Goal: Information Seeking & Learning: Find specific fact

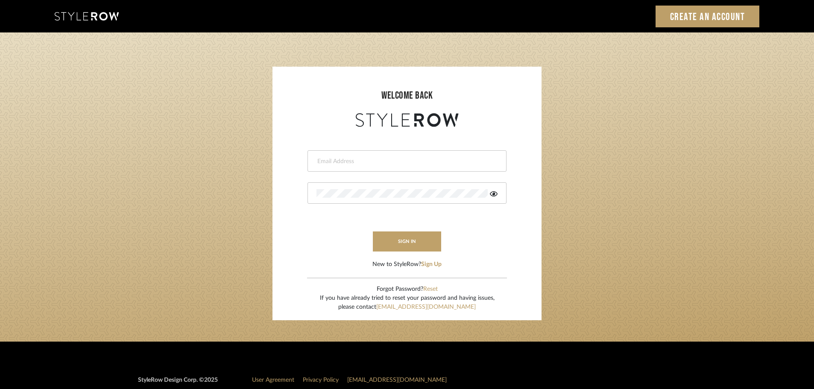
click at [435, 161] on input "email" at bounding box center [406, 161] width 179 height 9
click at [405, 154] on div at bounding box center [407, 160] width 199 height 21
type input "hector@khrystentaylor.com"
click at [426, 232] on button "sign in" at bounding box center [407, 242] width 68 height 20
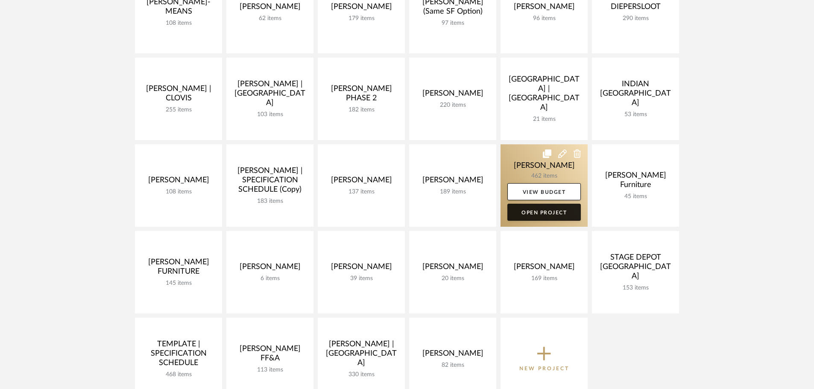
scroll to position [256, 0]
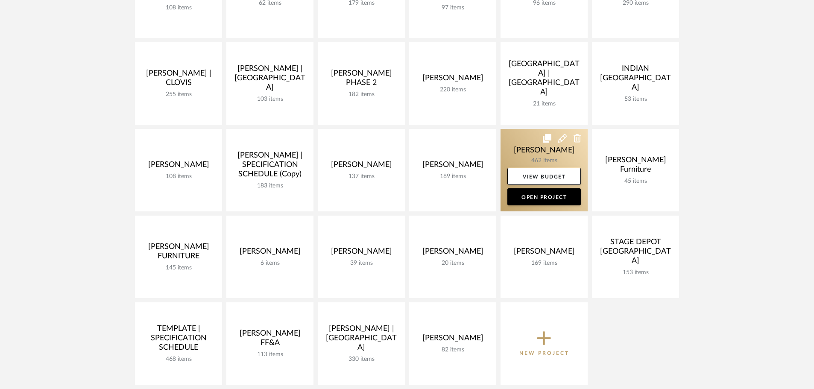
click at [522, 150] on link at bounding box center [544, 170] width 87 height 82
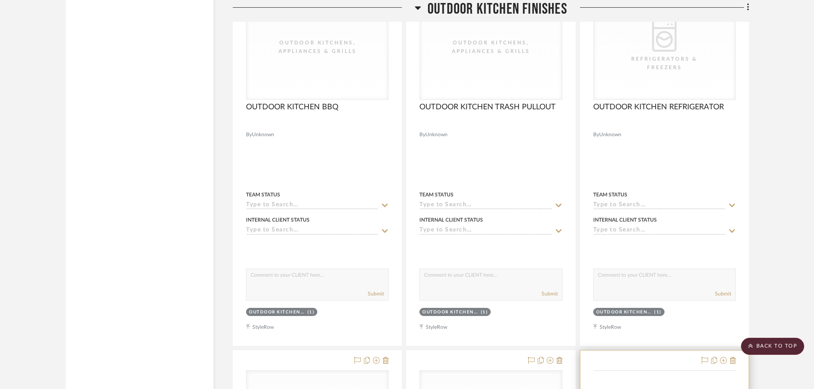
scroll to position [7264, 0]
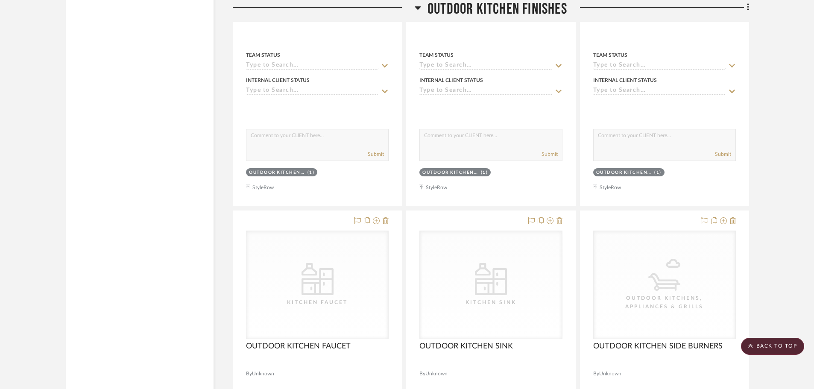
click at [778, 342] on scroll-to-top-button "BACK TO TOP" at bounding box center [772, 346] width 63 height 17
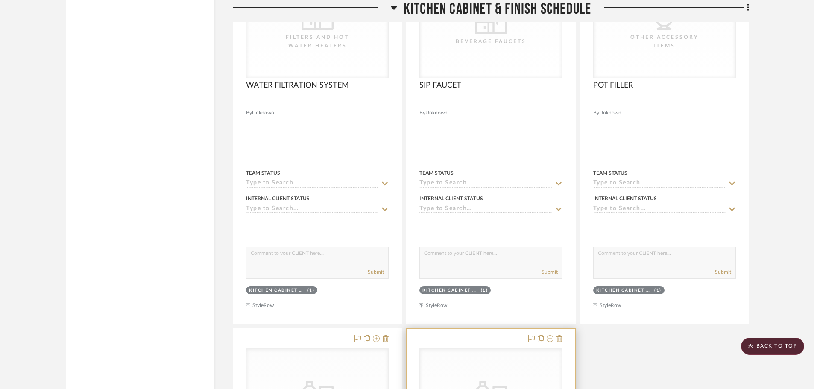
scroll to position [8436, 0]
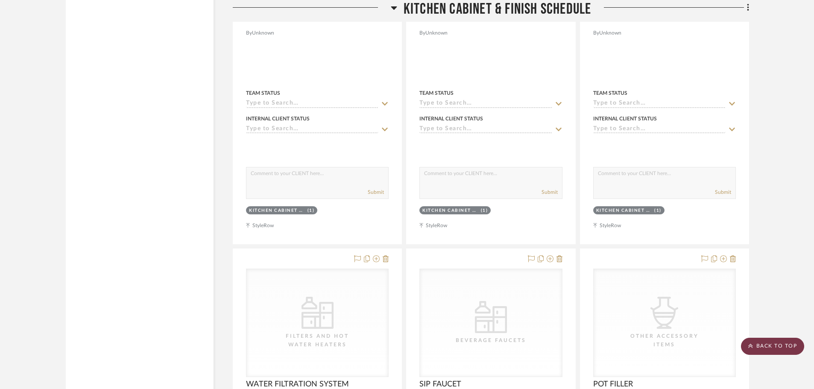
click at [767, 342] on scroll-to-top-button "BACK TO TOP" at bounding box center [772, 346] width 63 height 17
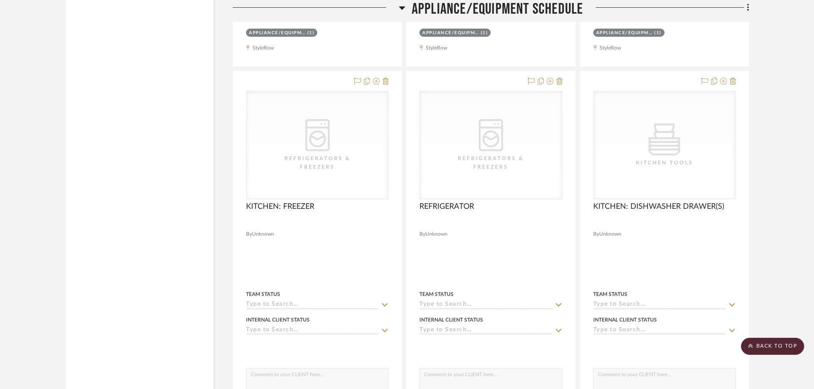
scroll to position [9788, 0]
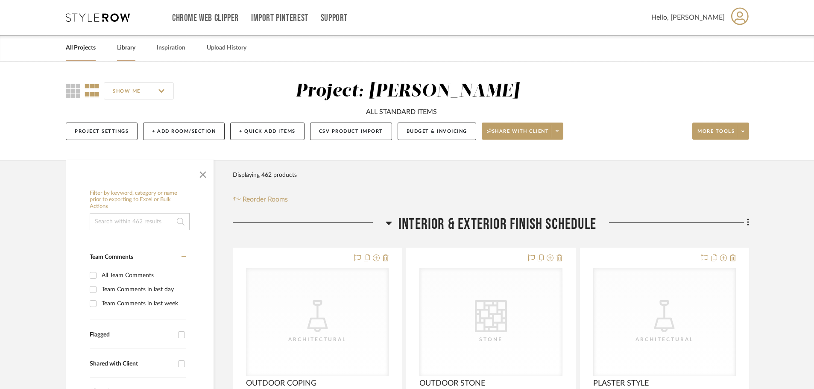
click at [130, 47] on link "Library" at bounding box center [126, 48] width 18 height 12
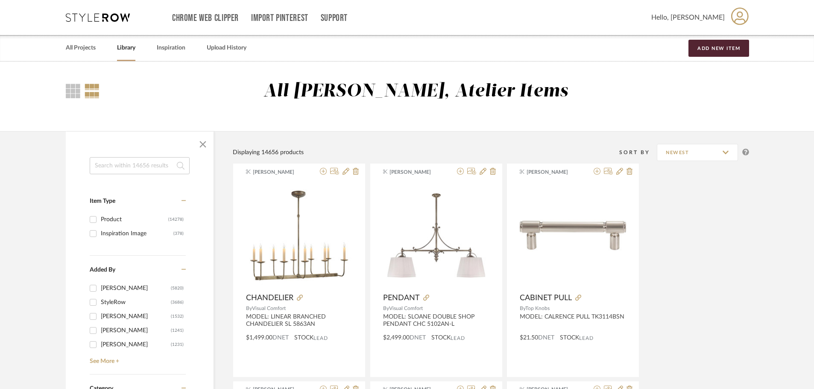
click at [154, 162] on input at bounding box center [140, 165] width 100 height 17
click at [153, 165] on input at bounding box center [140, 165] width 100 height 17
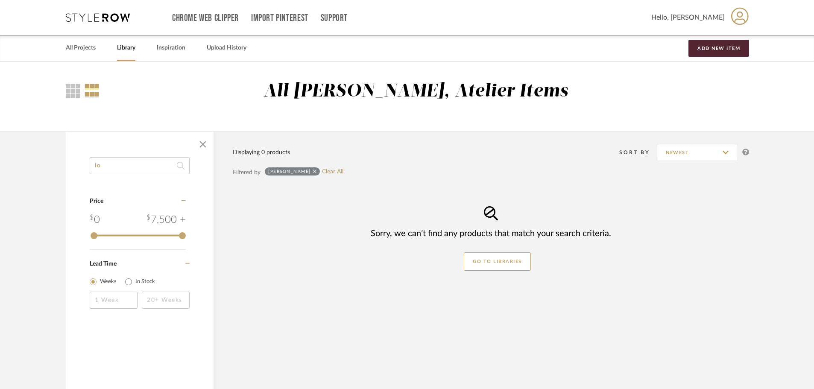
type input "l"
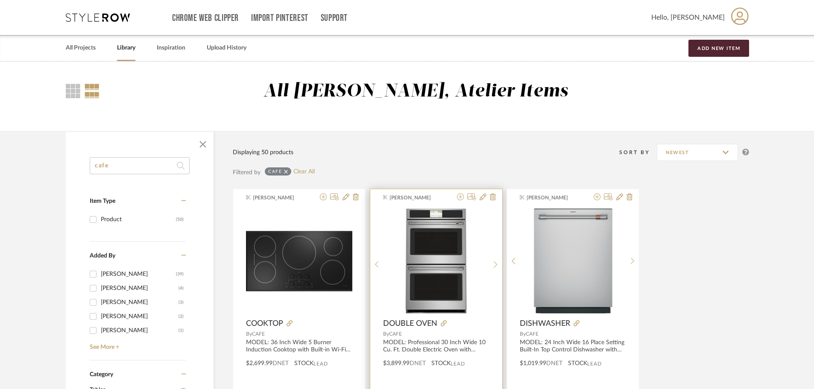
scroll to position [43, 0]
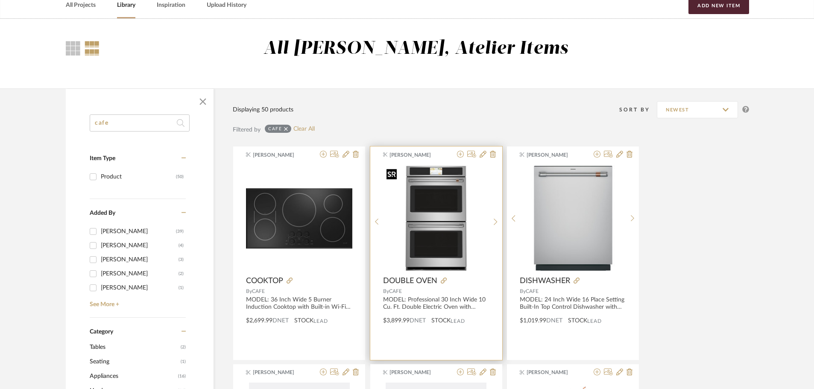
type input "cafe"
click at [425, 199] on img "0" at bounding box center [436, 218] width 106 height 106
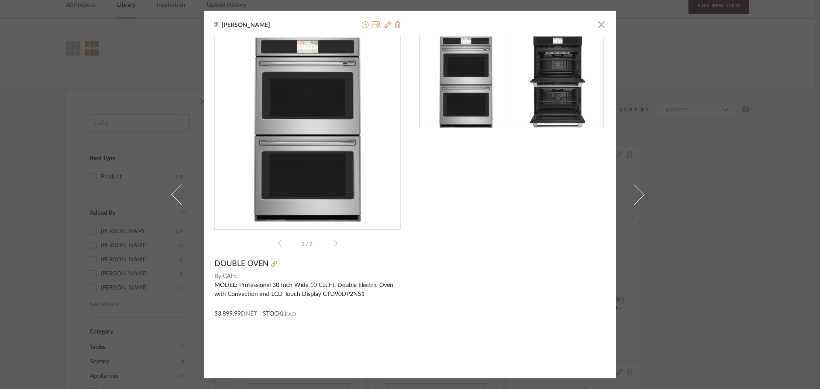
click at [334, 244] on icon at bounding box center [336, 244] width 4 height 8
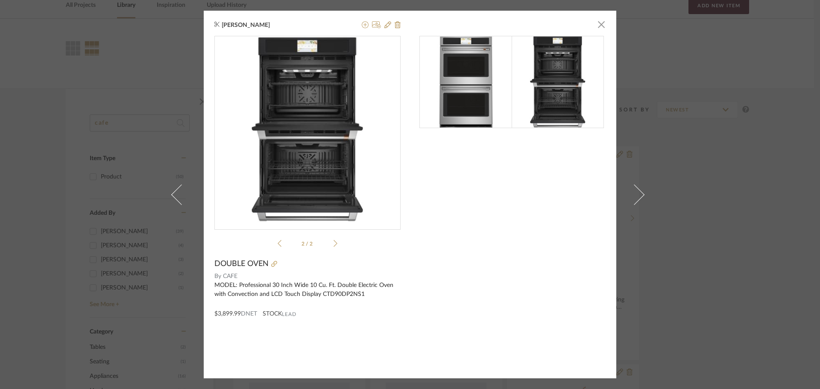
click at [604, 26] on div "[PERSON_NAME] × 2 / 2 DOUBLE OVEN By CAFE MODEL: Professional 30 Inch Wide 10 C…" at bounding box center [410, 195] width 413 height 368
click at [601, 24] on span "button" at bounding box center [601, 24] width 17 height 17
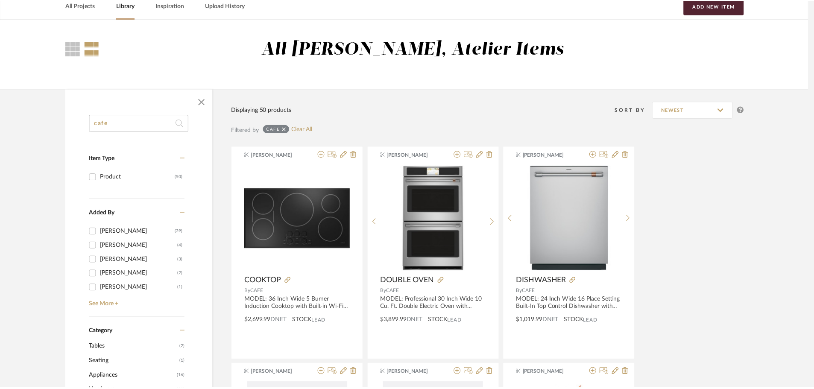
scroll to position [43, 0]
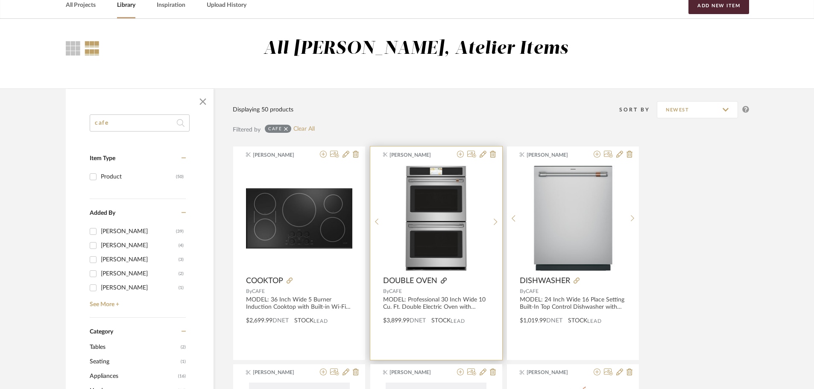
click at [443, 280] on icon at bounding box center [444, 281] width 6 height 6
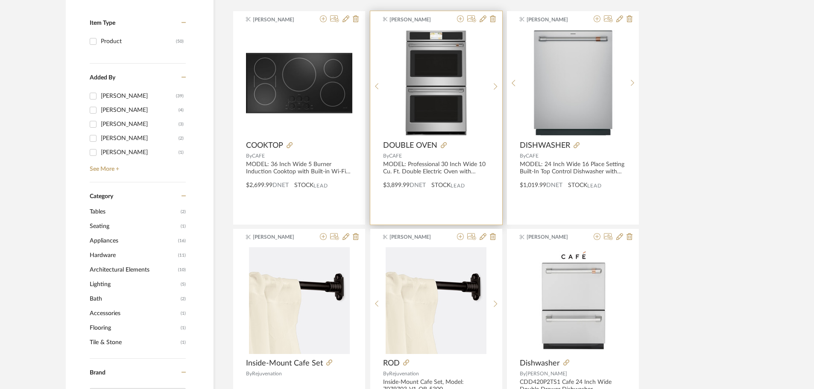
scroll to position [171, 0]
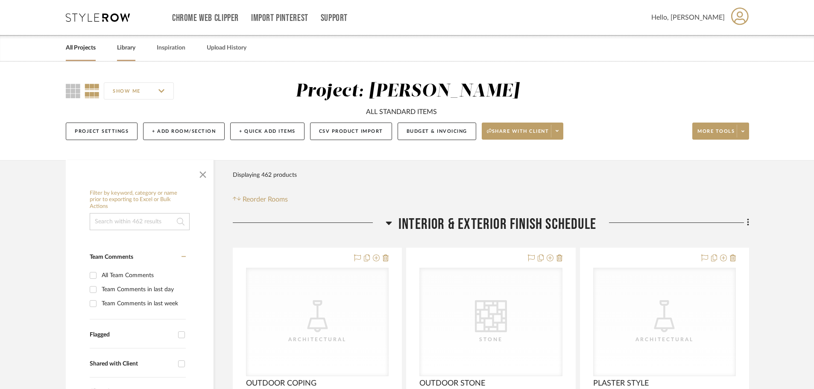
click at [135, 51] on link "Library" at bounding box center [126, 48] width 18 height 12
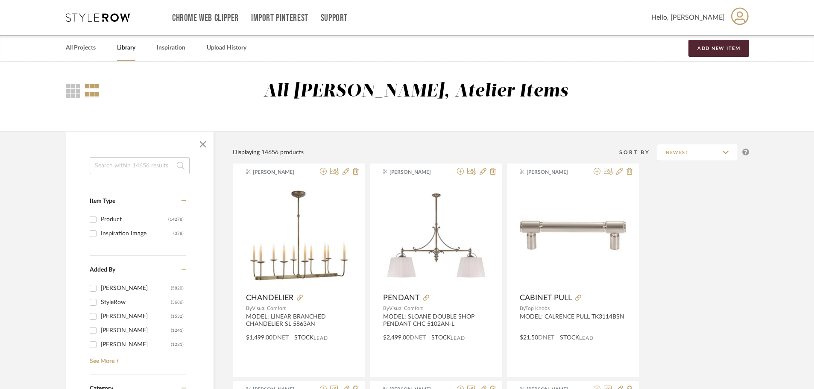
click at [137, 166] on input at bounding box center [140, 165] width 100 height 17
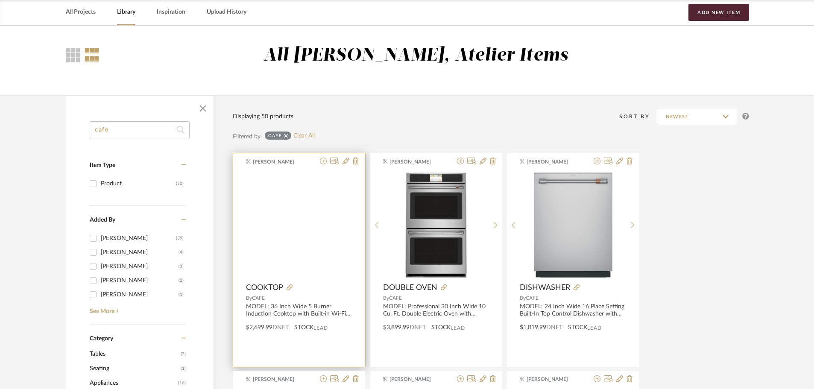
scroll to position [85, 0]
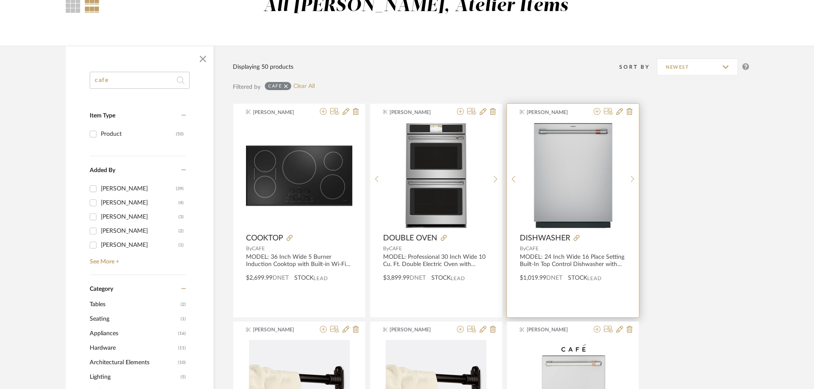
type input "cafe"
click at [557, 235] on span "DISHWASHER" at bounding box center [545, 238] width 50 height 9
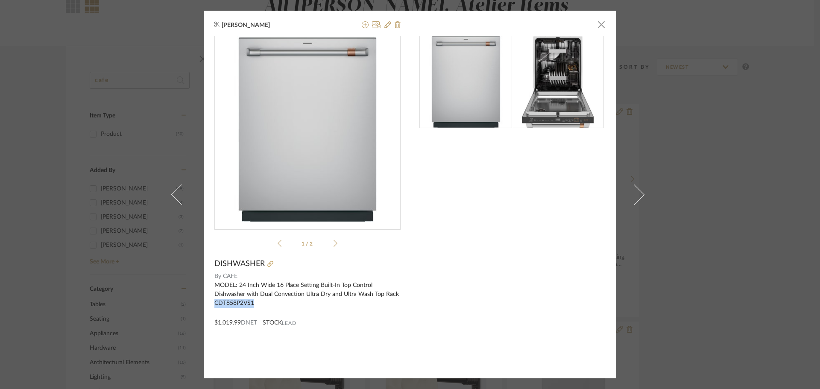
drag, startPoint x: 211, startPoint y: 303, endPoint x: 255, endPoint y: 302, distance: 44.0
click at [255, 302] on div "Emma Kent × 1 / 2 DISHWASHER By CAFE MODEL: 24 Inch Wide 16 Place Setting Built…" at bounding box center [410, 195] width 413 height 368
copy div "CDT858P2VS1"
click at [598, 26] on span "button" at bounding box center [601, 24] width 17 height 17
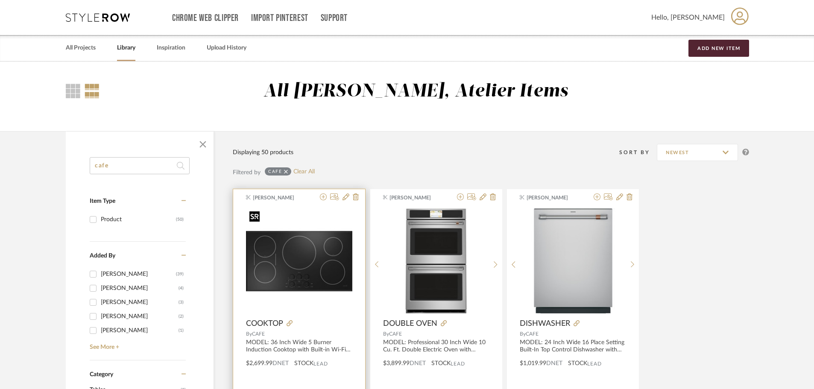
click at [276, 277] on img "0" at bounding box center [299, 261] width 106 height 106
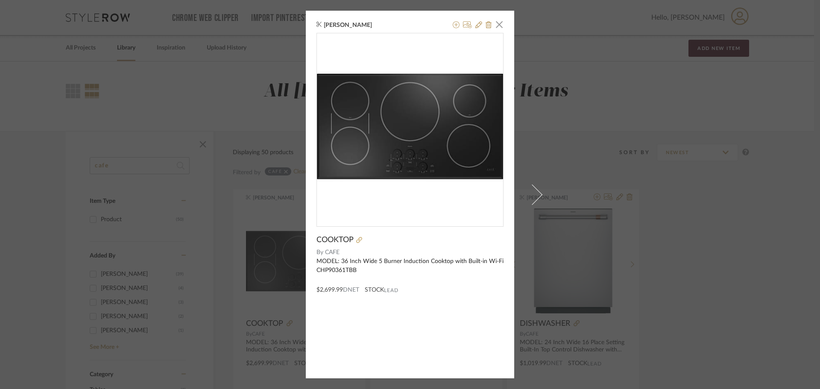
click at [616, 211] on div "Emma Kent × COOKTOP By CAFE MODEL: 36 Inch Wide 5 Burner Induction Cooktop with…" at bounding box center [410, 194] width 820 height 389
